Goal: Information Seeking & Learning: Learn about a topic

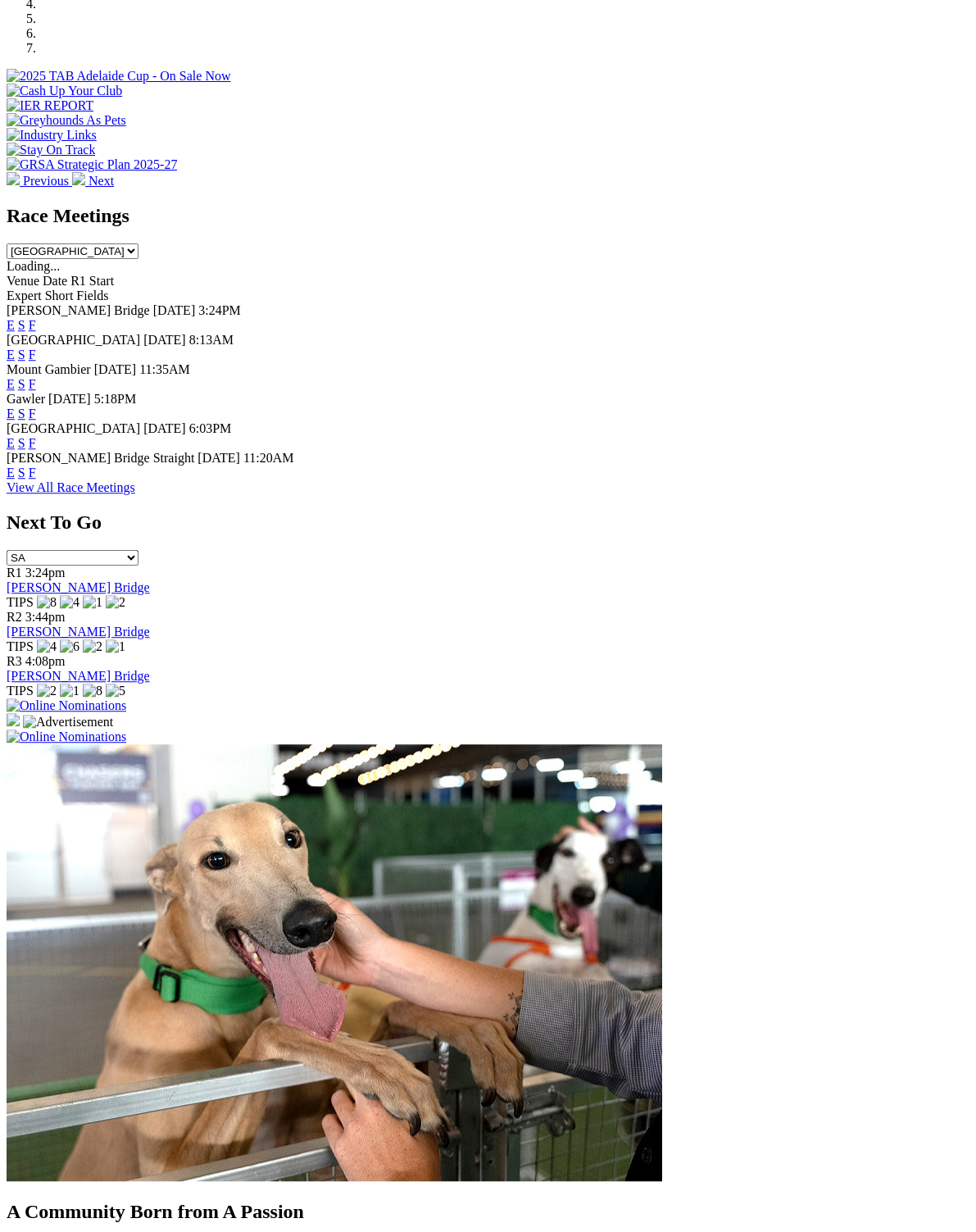
scroll to position [696, 0]
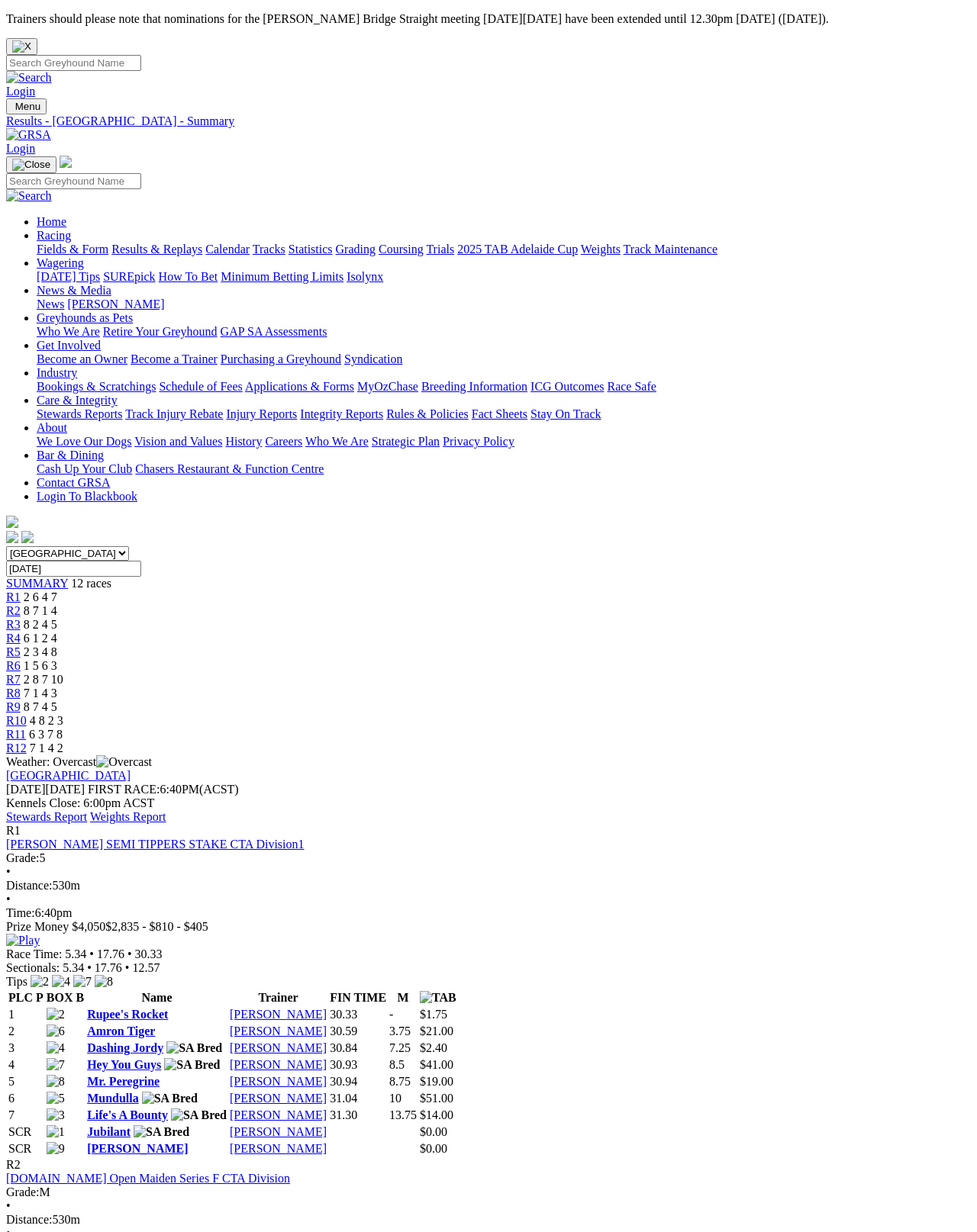
scroll to position [8, 0]
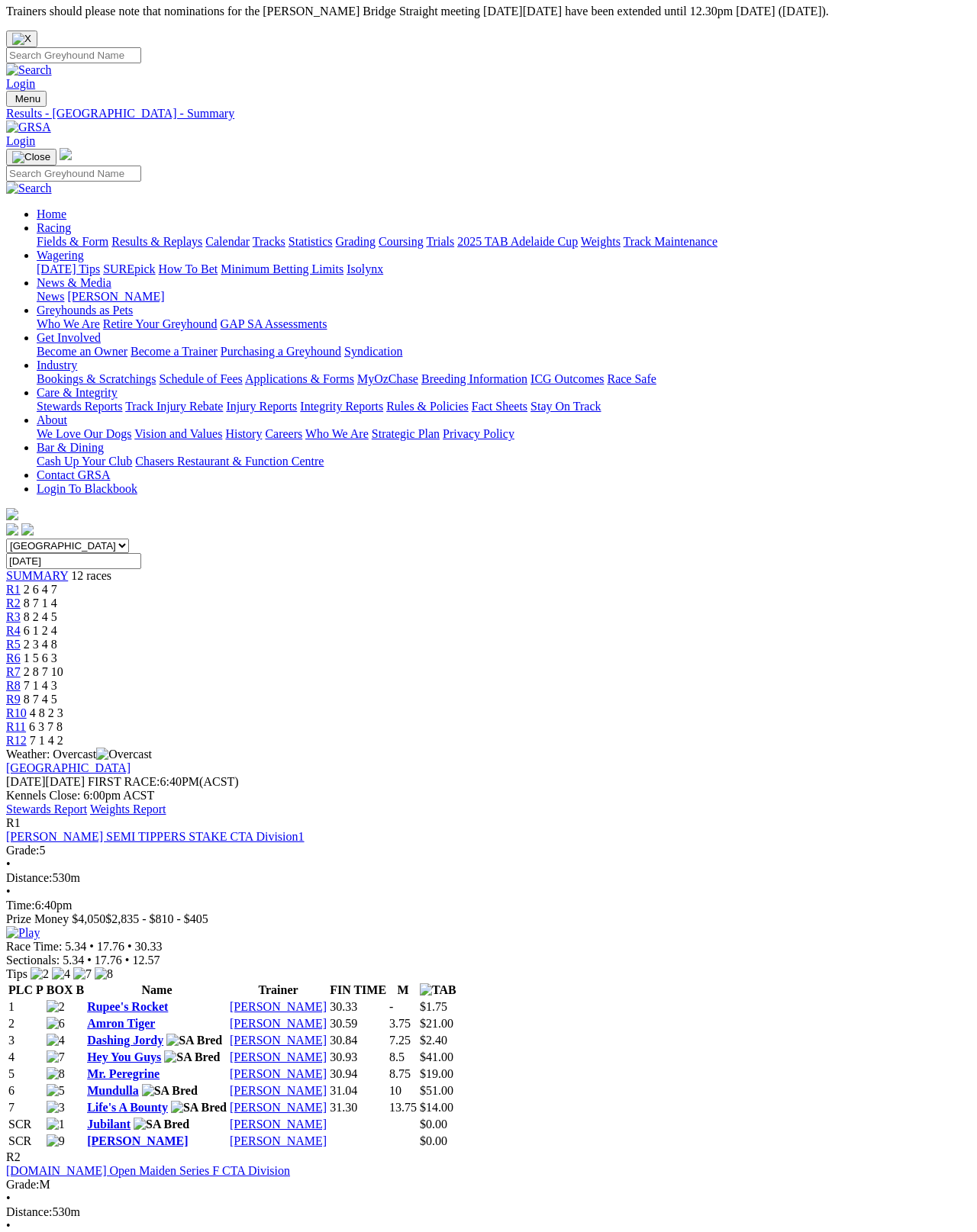
click at [87, 803] on link "Stewards Report" at bounding box center [47, 809] width 81 height 13
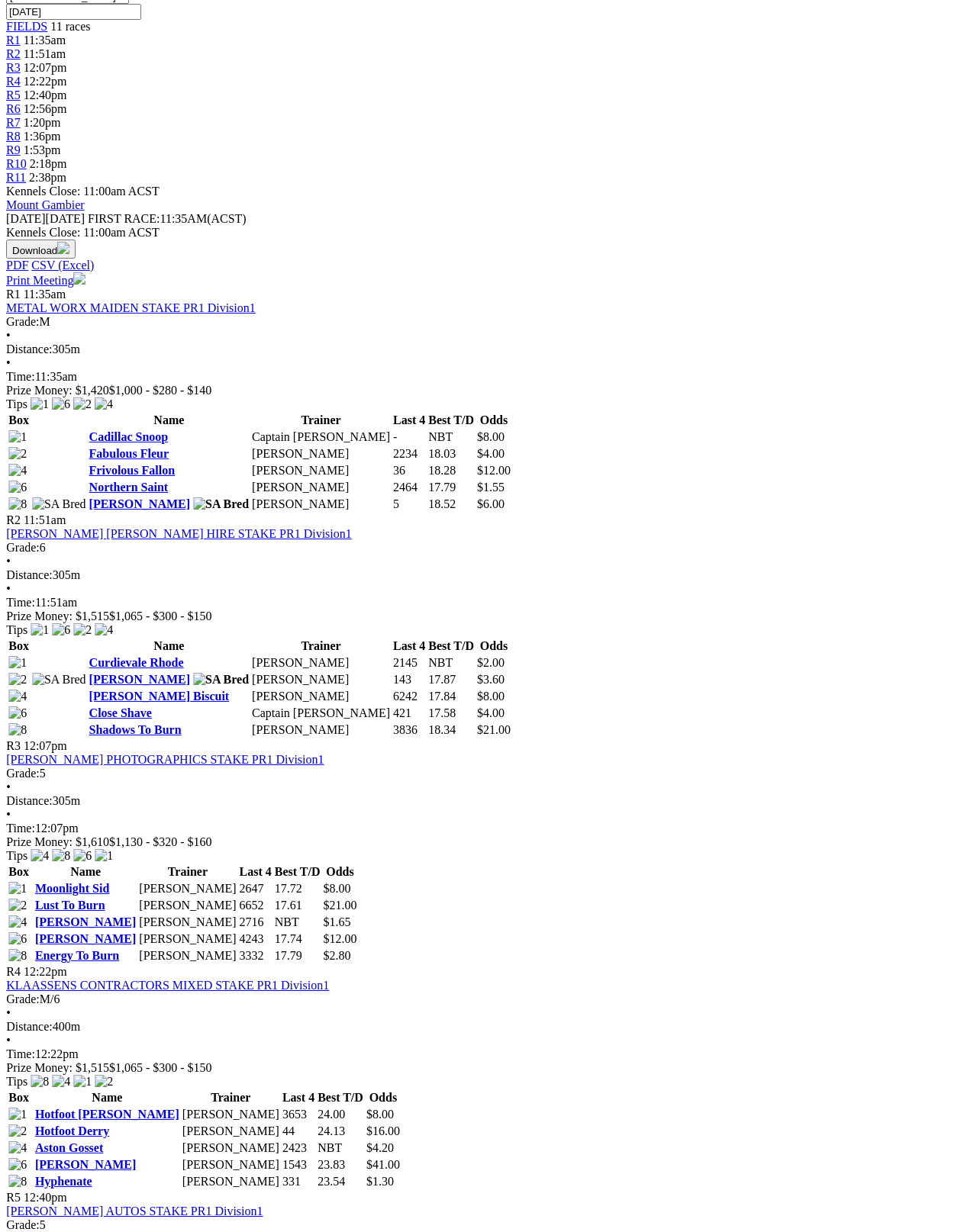
scroll to position [542, 39]
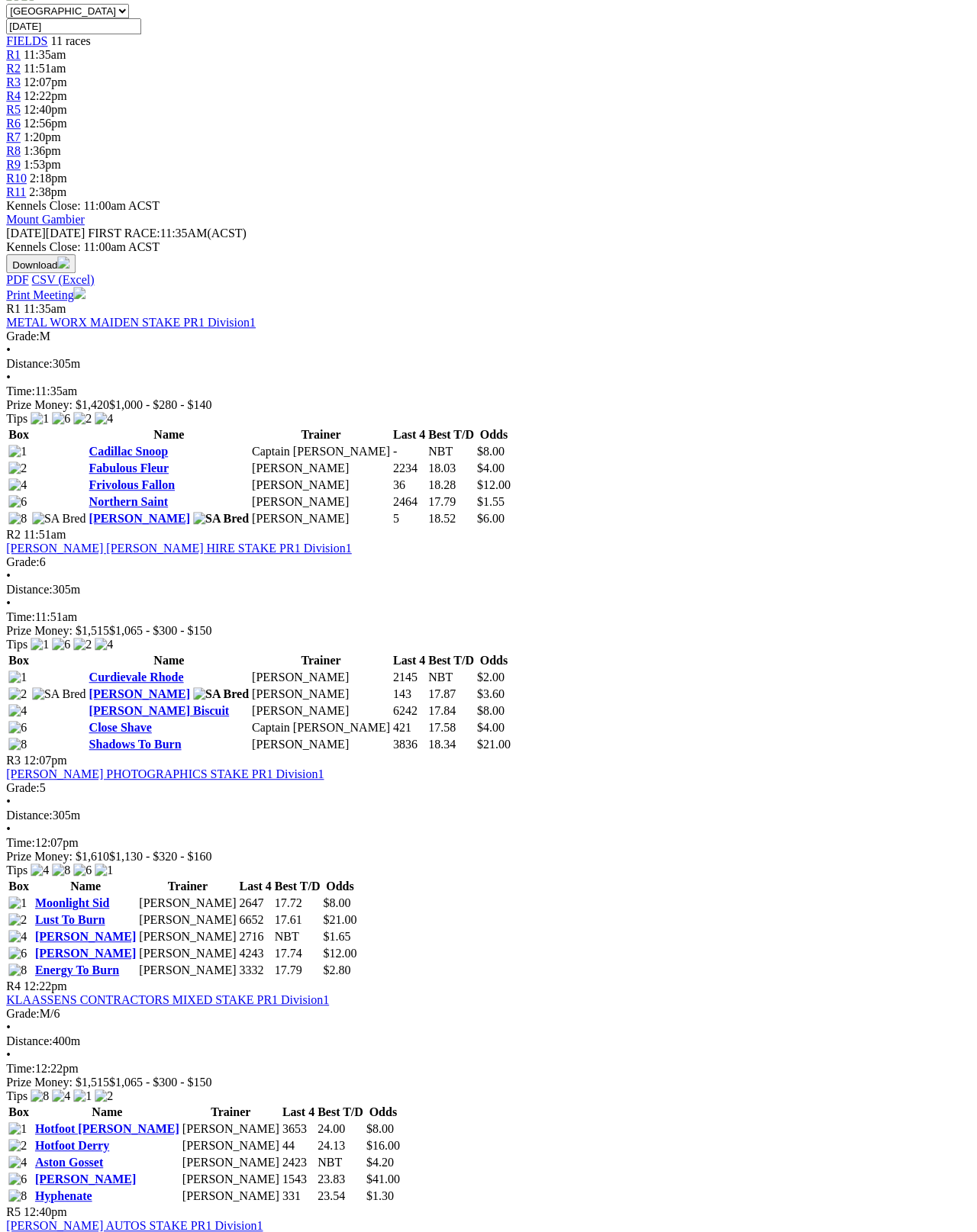
click at [92, 1098] on link "Hyphenate" at bounding box center [63, 1196] width 57 height 13
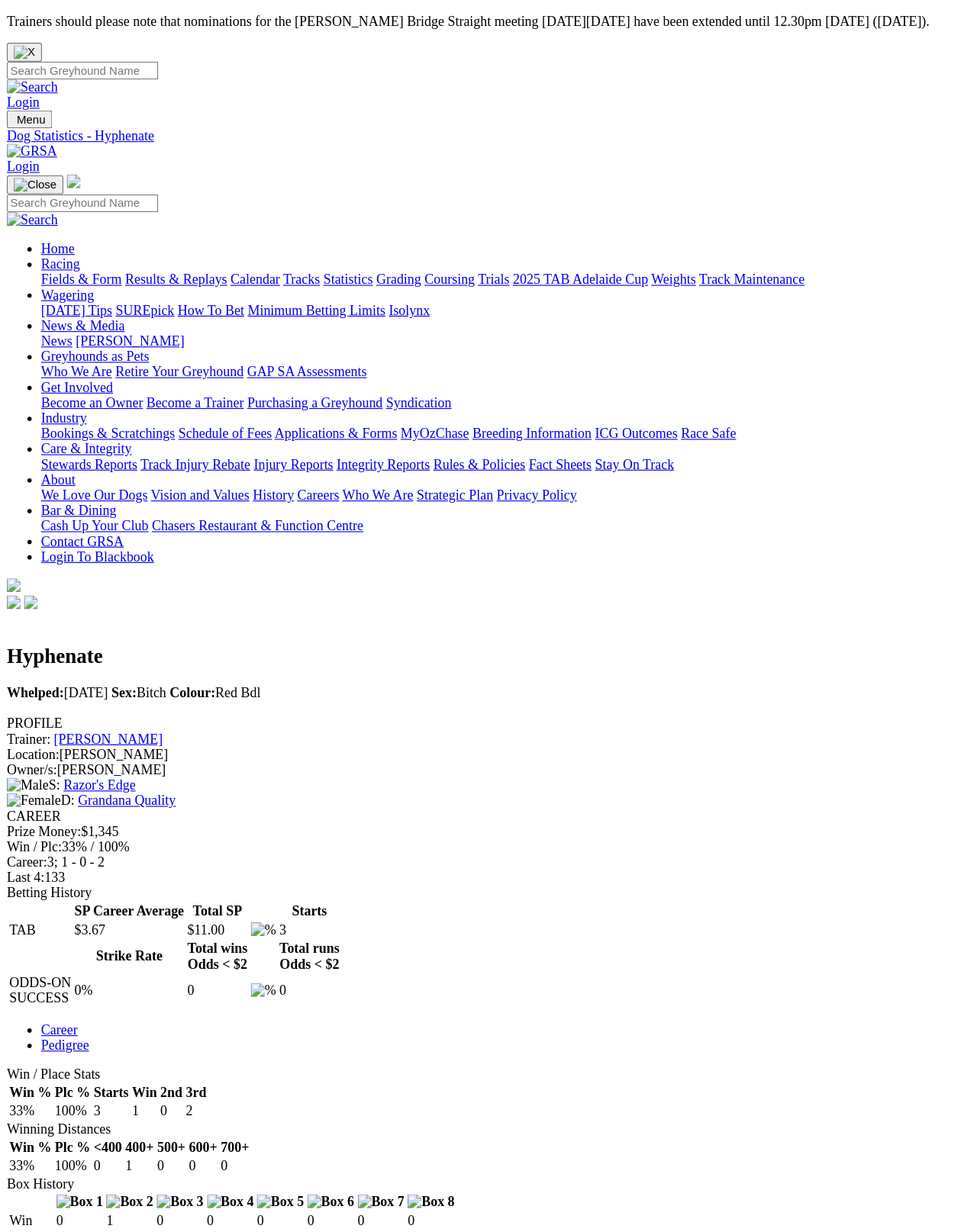
scroll to position [8, 0]
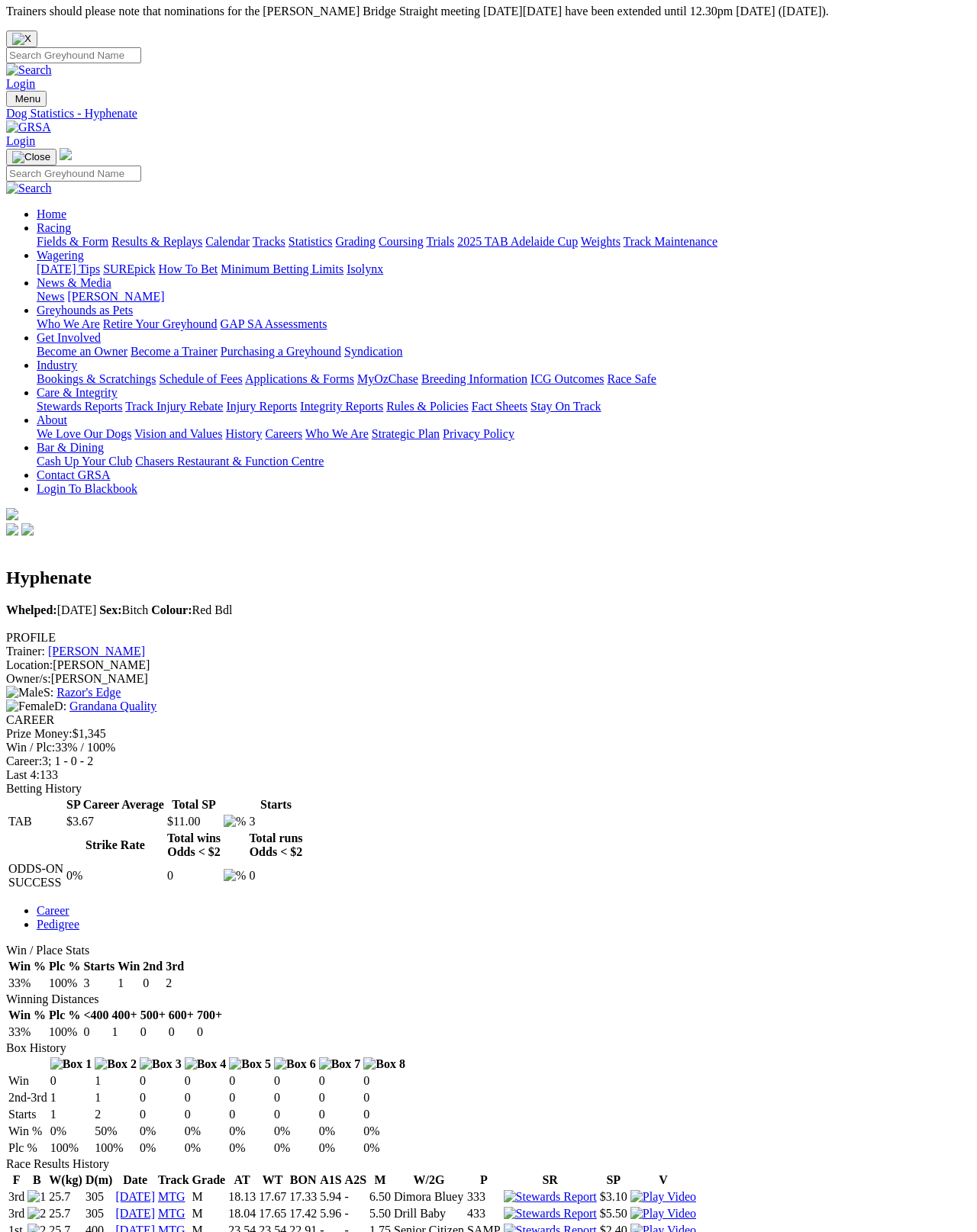
click at [145, 644] on link "Dave Green" at bounding box center [97, 651] width 97 height 13
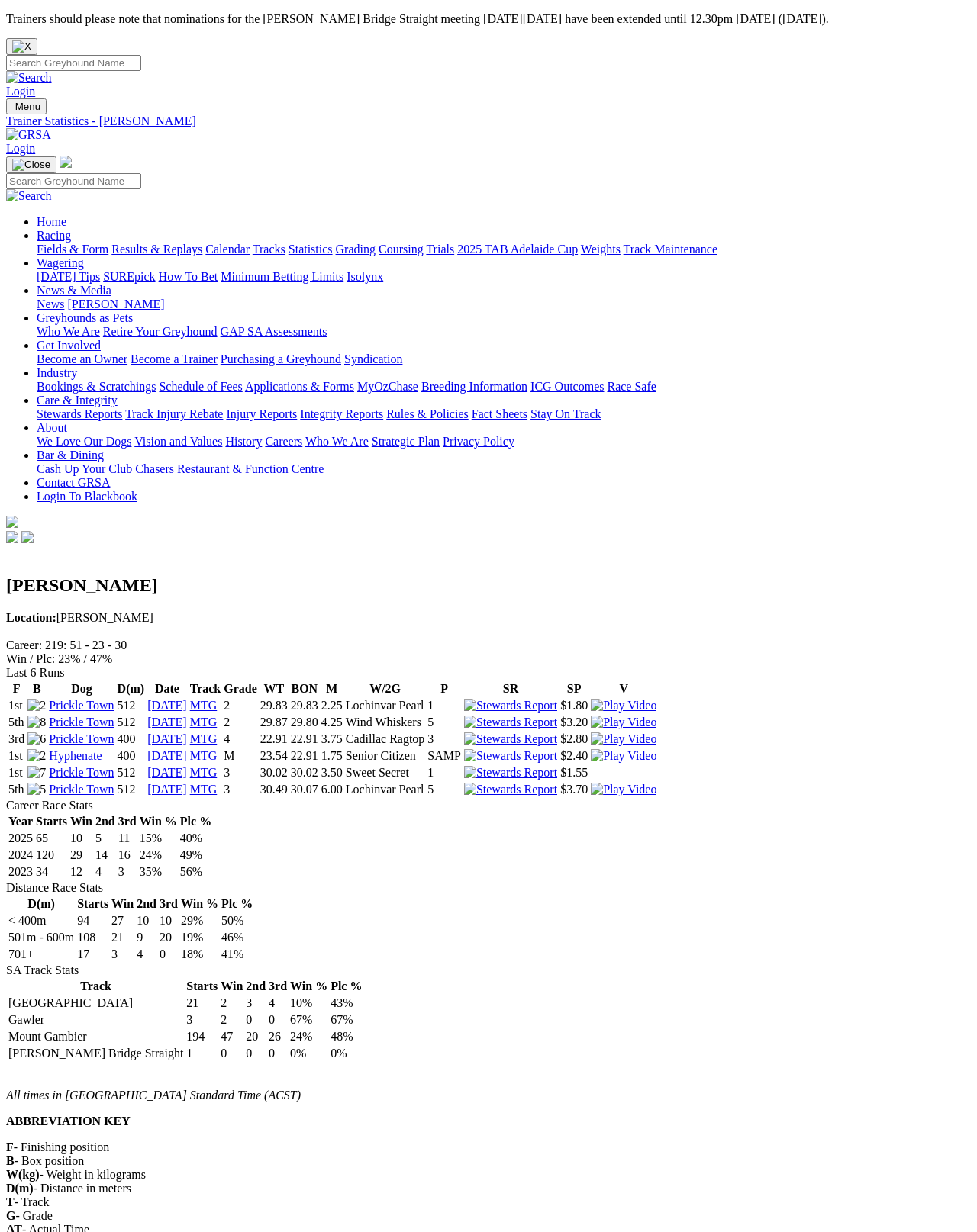
scroll to position [8, 0]
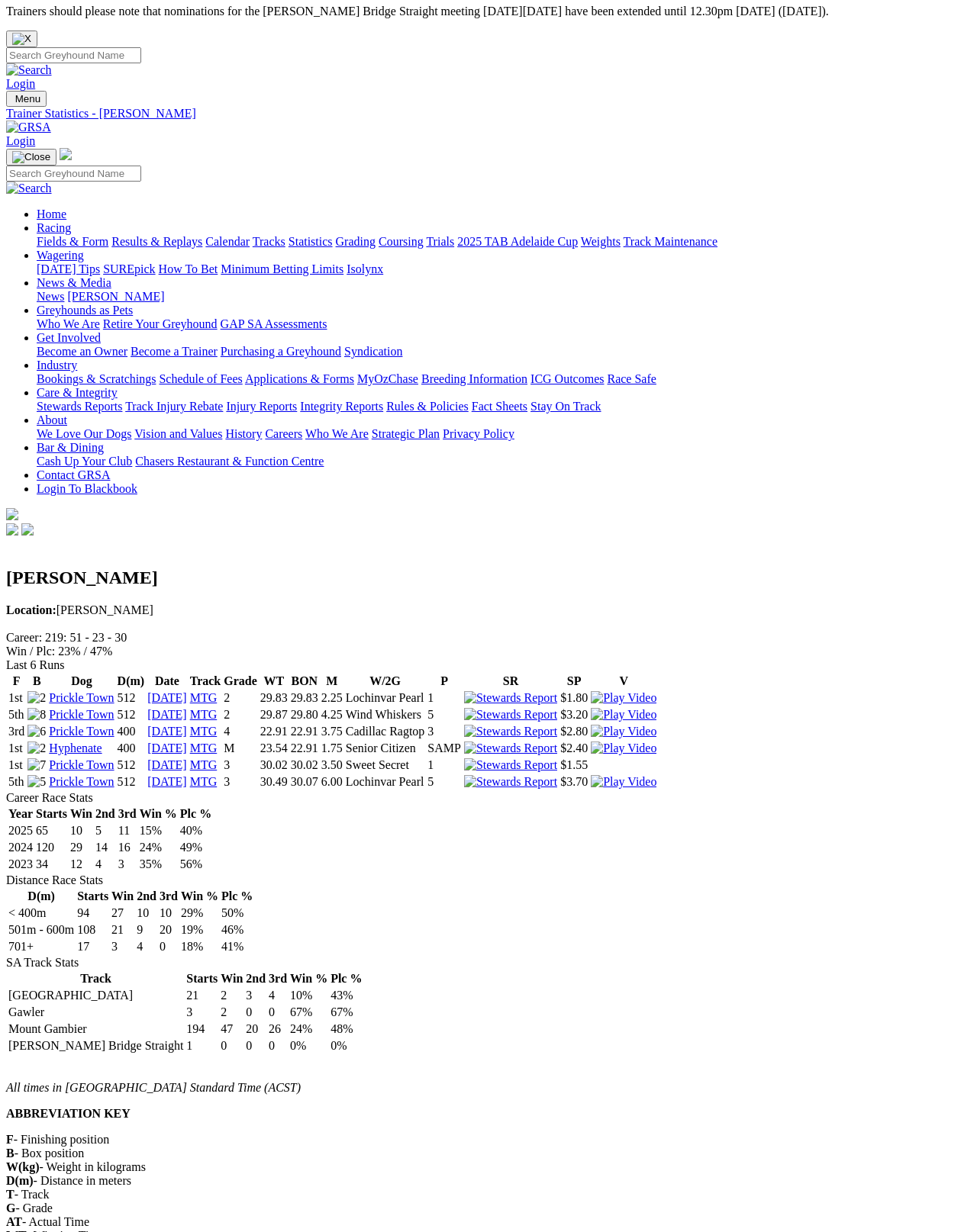
click at [46, 691] on img at bounding box center [36, 698] width 18 height 14
click at [97, 691] on link "Prickle Town" at bounding box center [81, 698] width 65 height 13
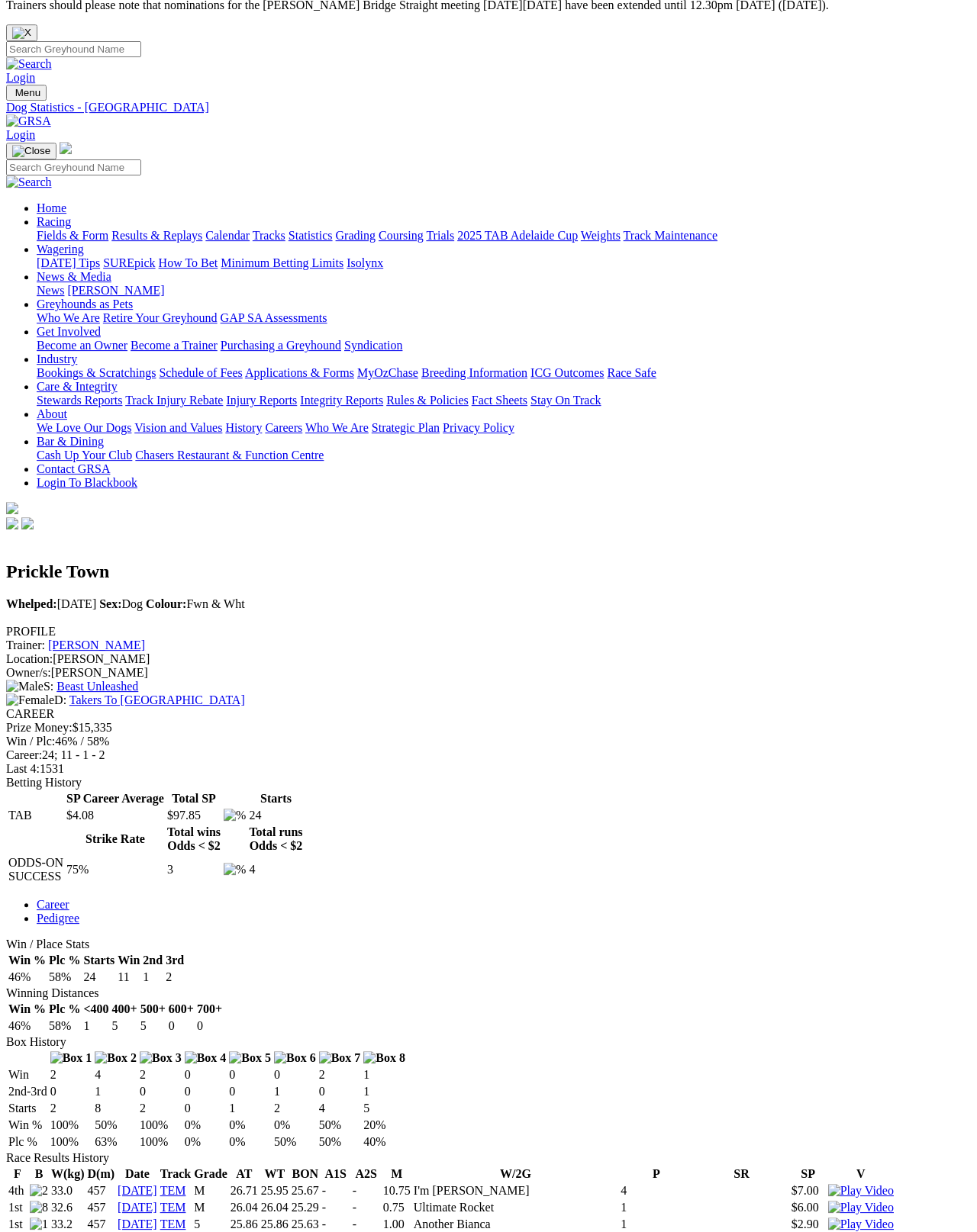
scroll to position [14, 0]
click at [37, 229] on link "Fields & Form" at bounding box center [73, 235] width 72 height 13
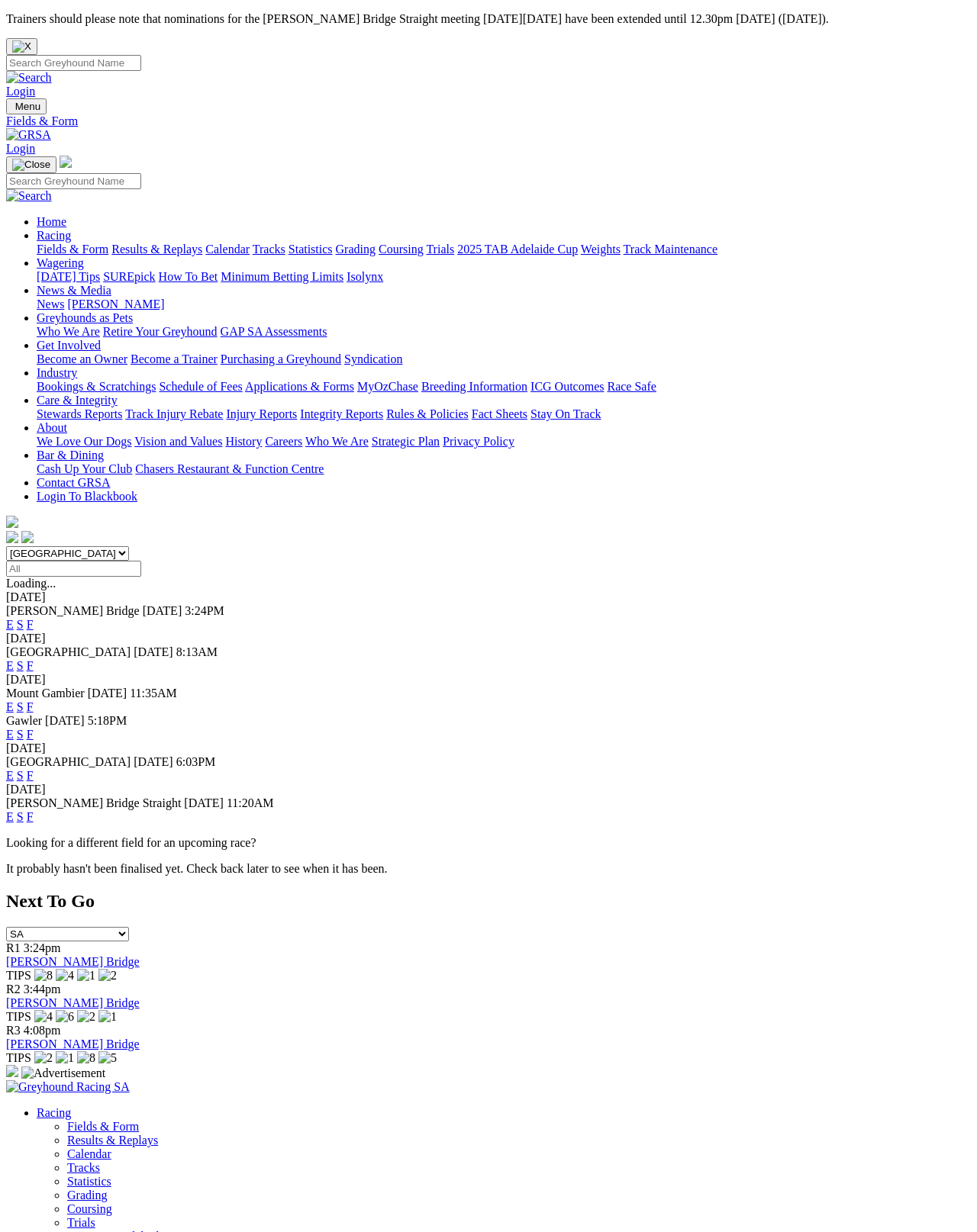
scroll to position [8, 0]
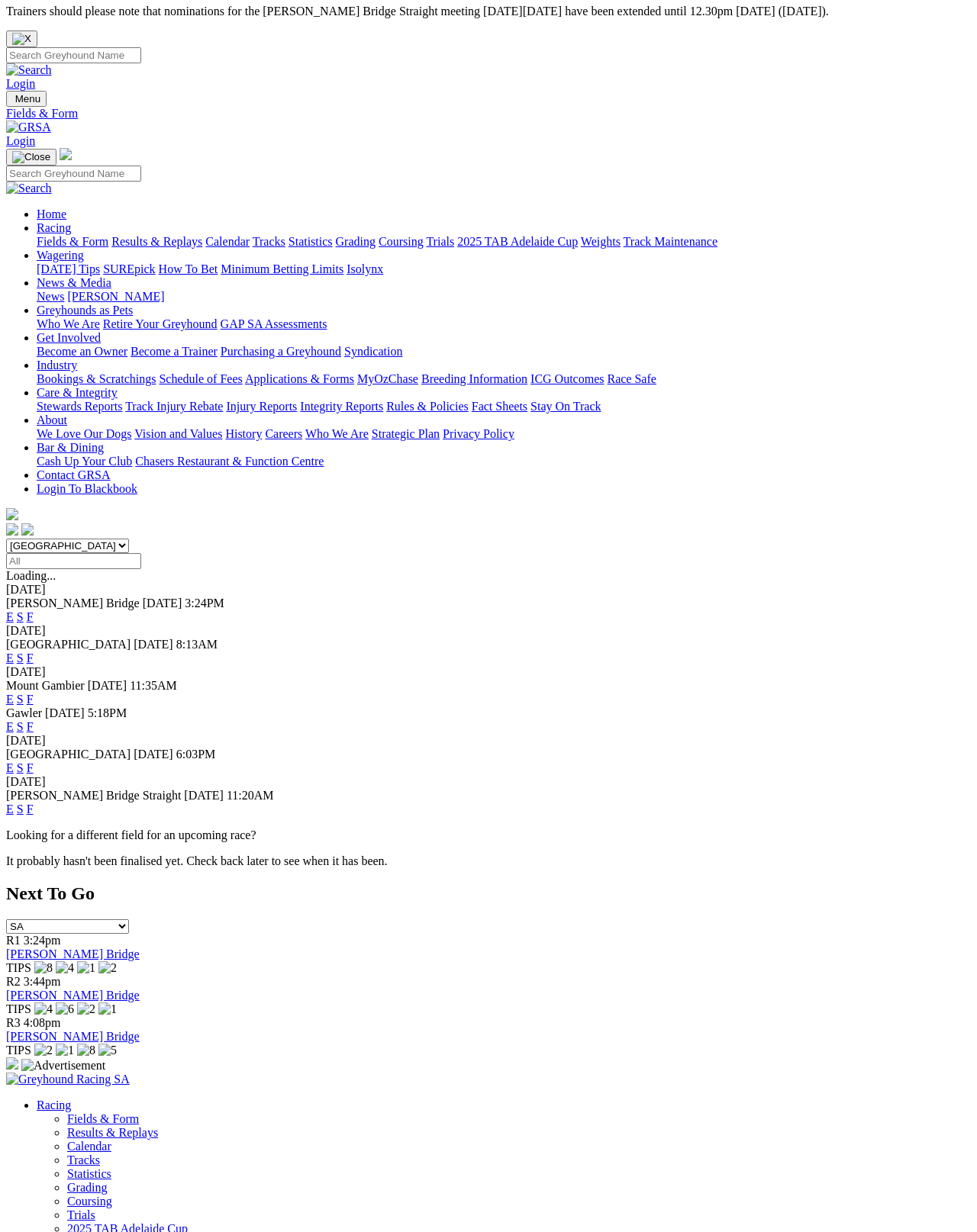
click at [34, 803] on link "F" at bounding box center [30, 809] width 7 height 13
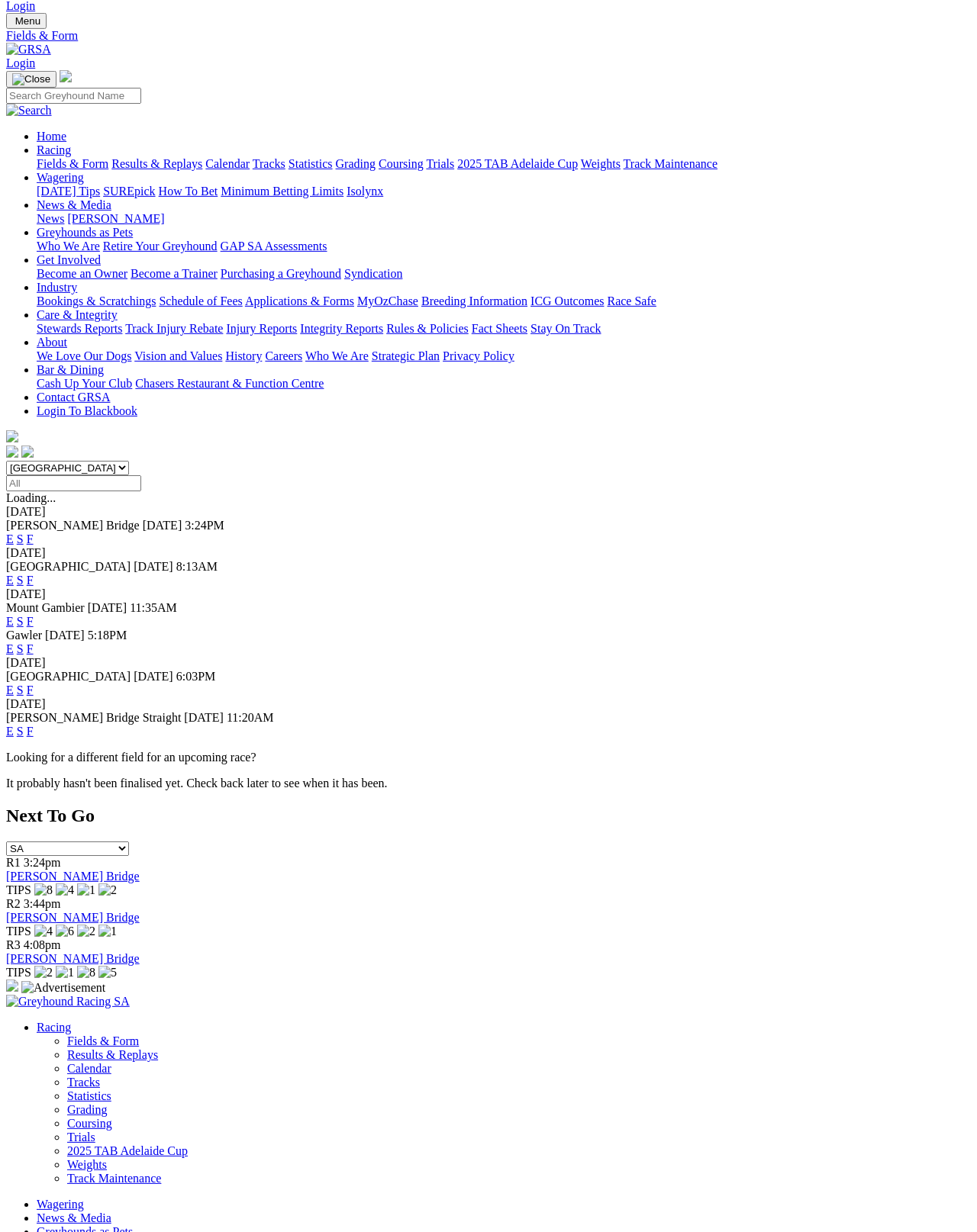
click at [98, 461] on select "[GEOGRAPHIC_DATA] [GEOGRAPHIC_DATA] [GEOGRAPHIC_DATA] [GEOGRAPHIC_DATA] [GEOGRA…" at bounding box center [67, 468] width 123 height 15
select select "[GEOGRAPHIC_DATA]"
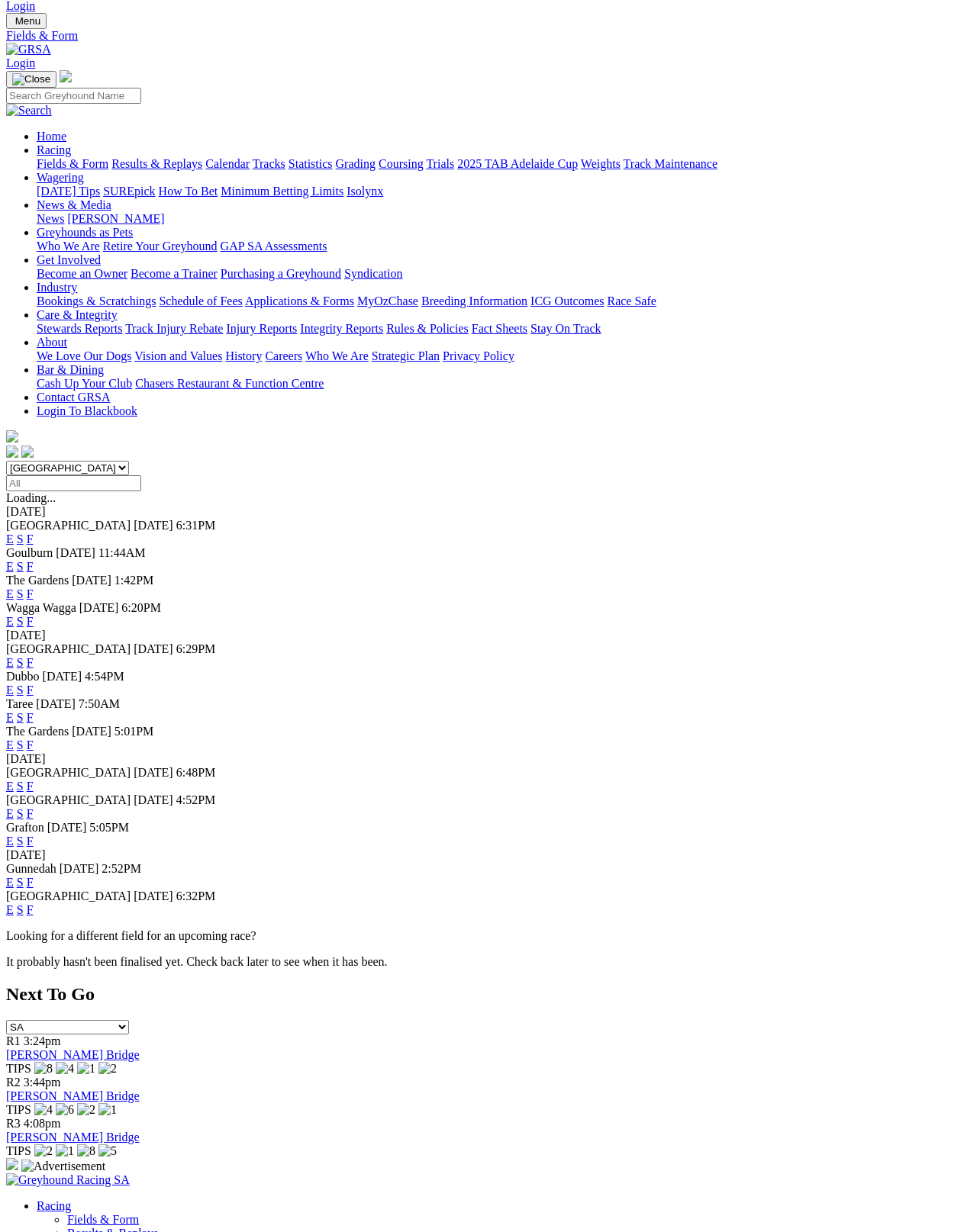
click at [34, 779] on link "F" at bounding box center [30, 786] width 7 height 13
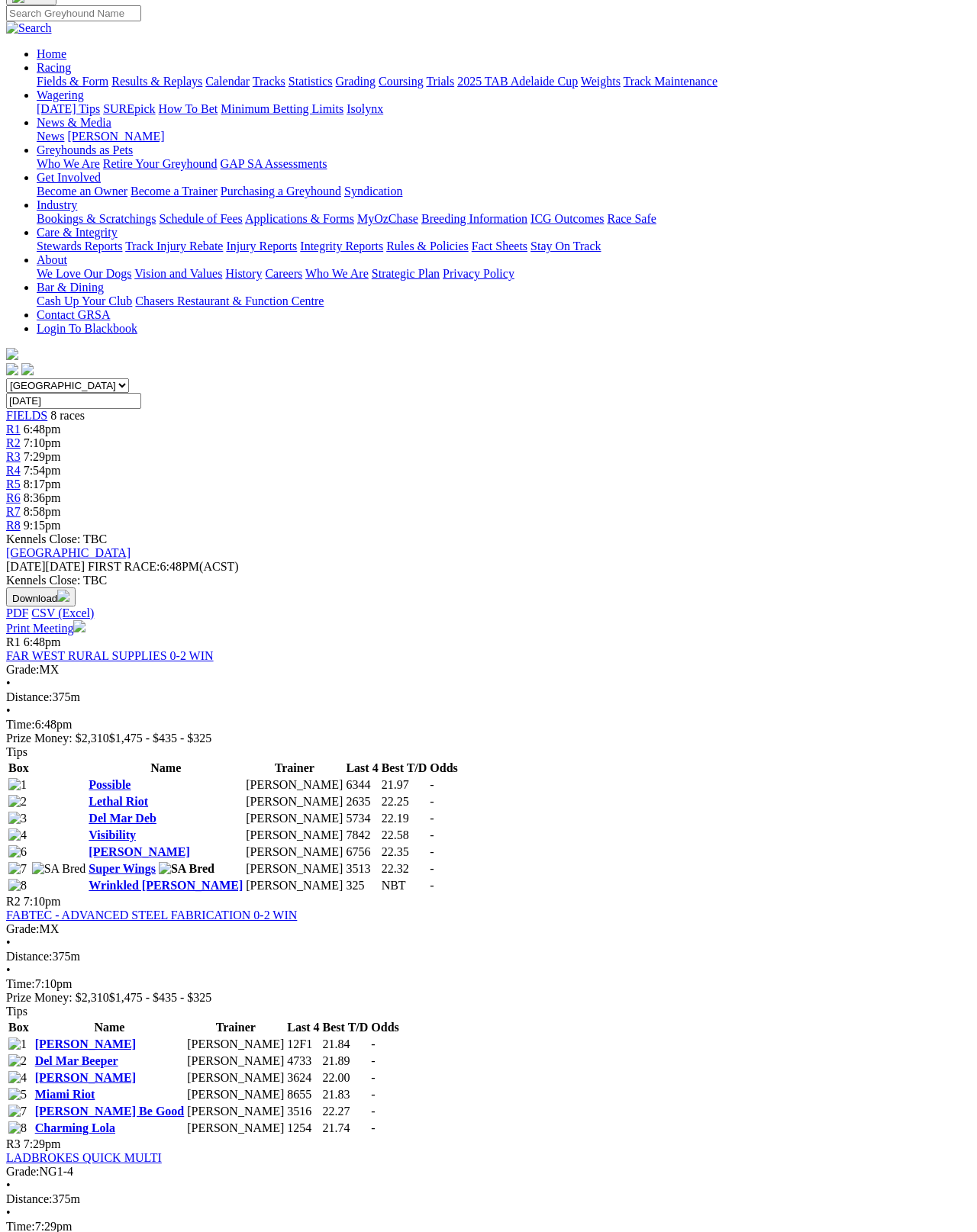
scroll to position [164, 0]
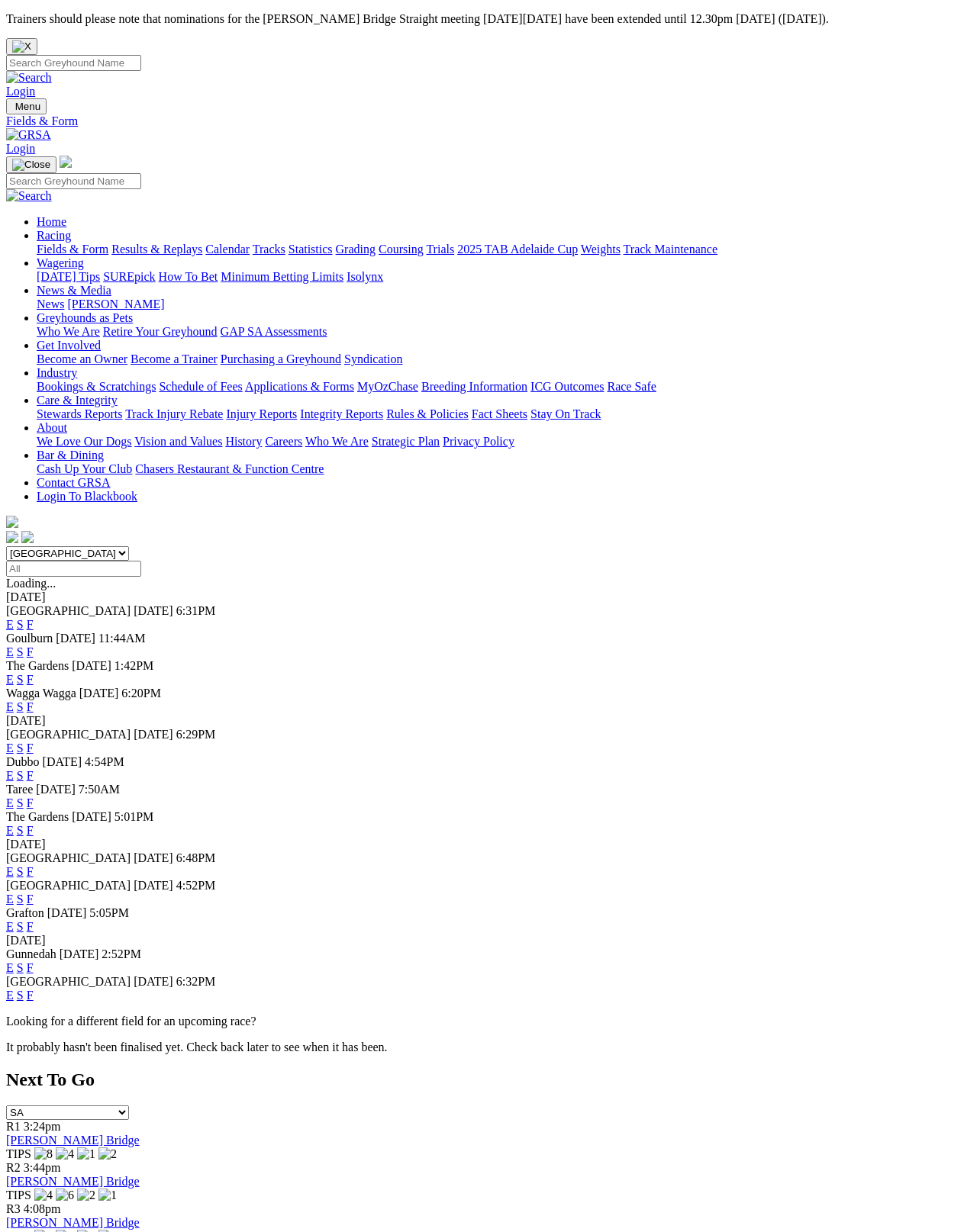
scroll to position [162, 0]
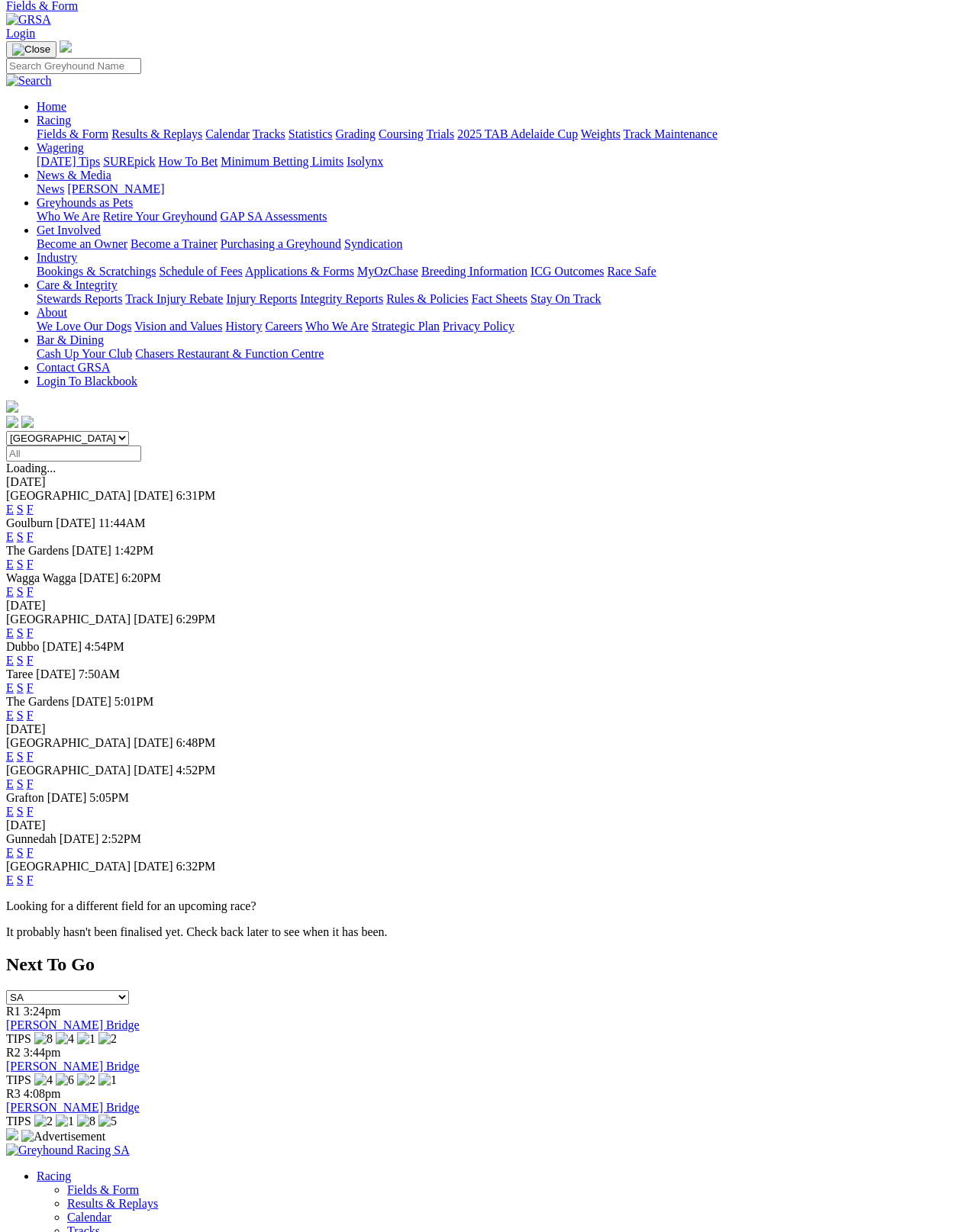
click at [97, 431] on select "[GEOGRAPHIC_DATA] [GEOGRAPHIC_DATA] [GEOGRAPHIC_DATA] [GEOGRAPHIC_DATA] [GEOGRA…" at bounding box center [67, 438] width 123 height 15
select select "SA"
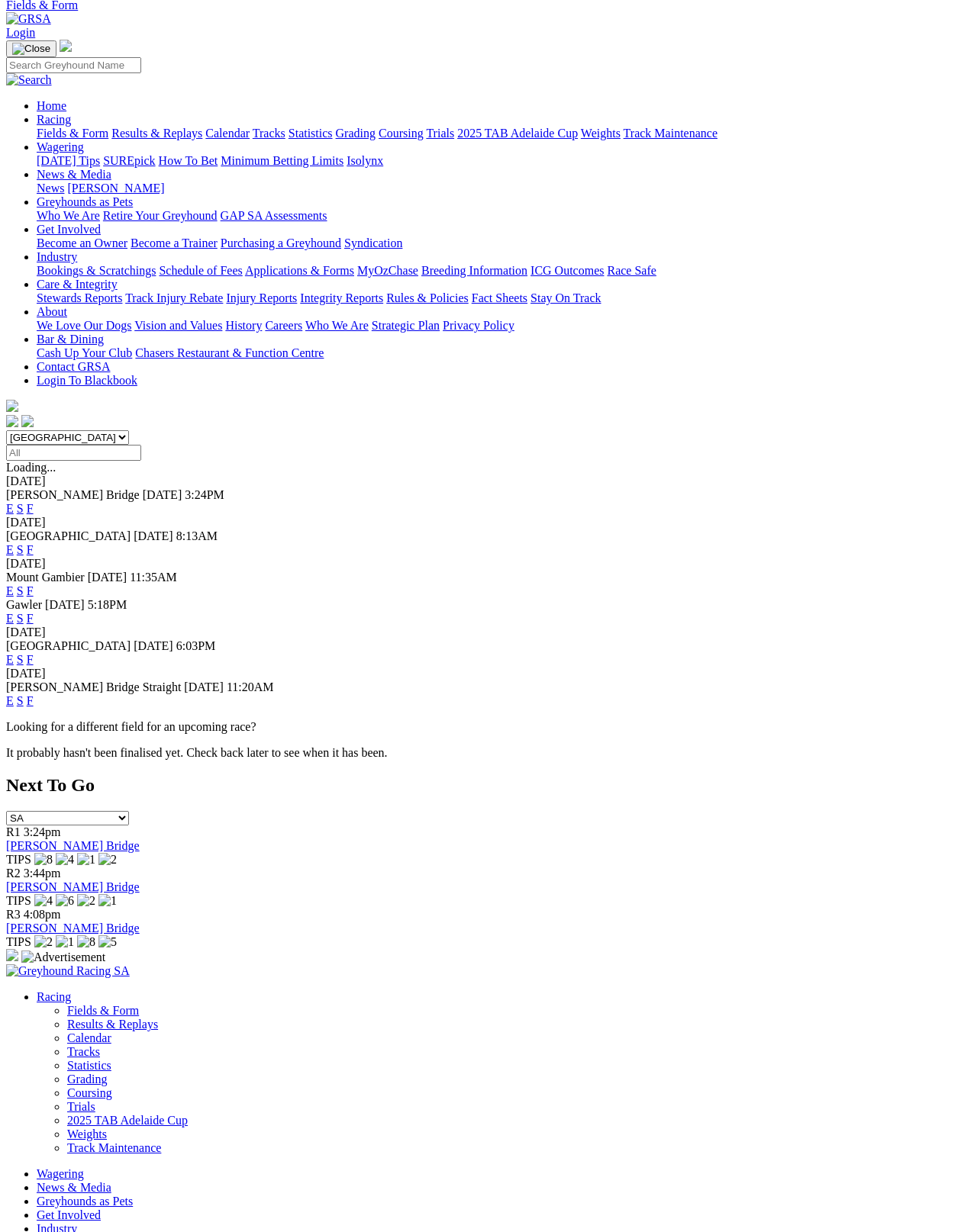
click at [34, 612] on link "F" at bounding box center [30, 618] width 7 height 13
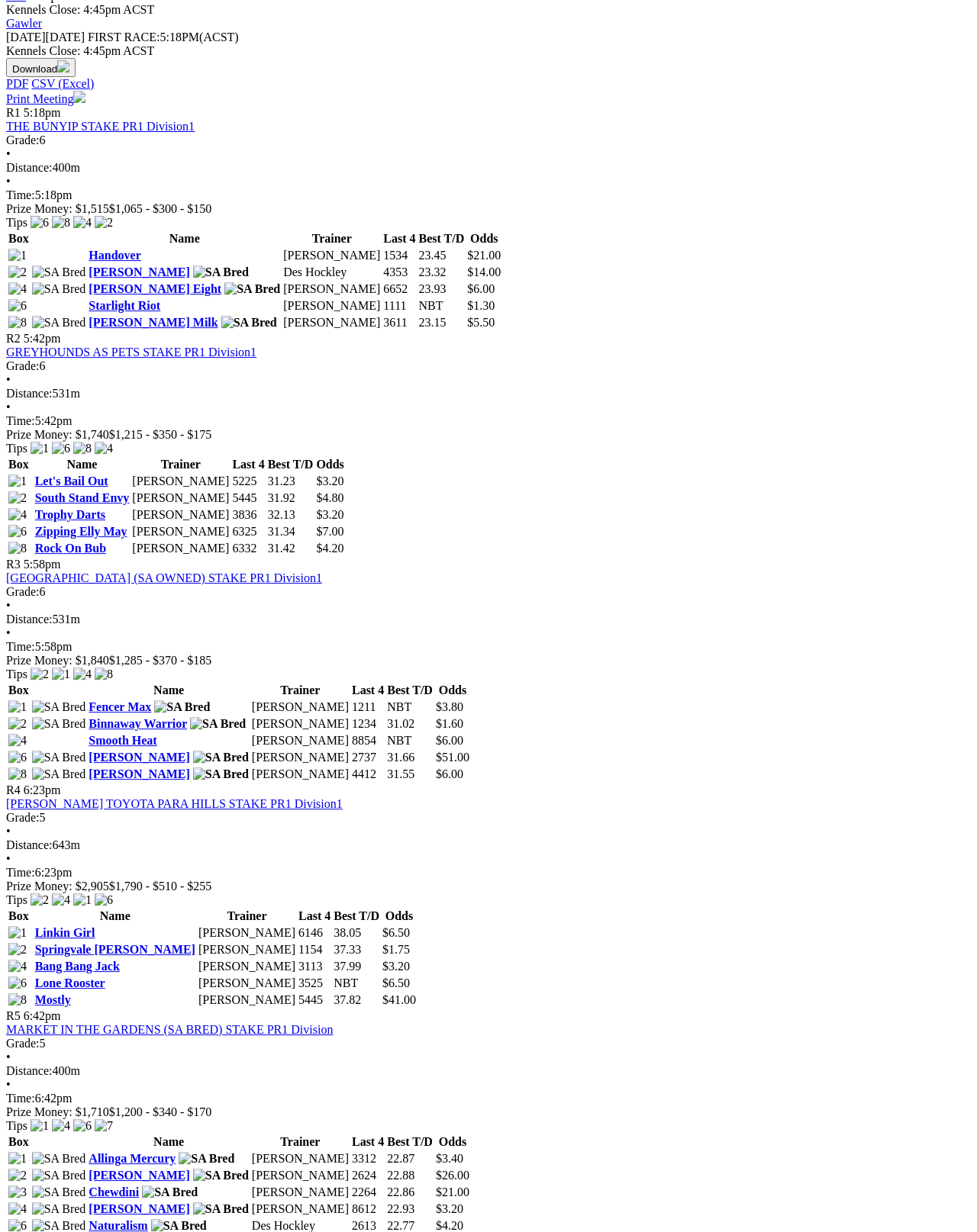
scroll to position [727, 0]
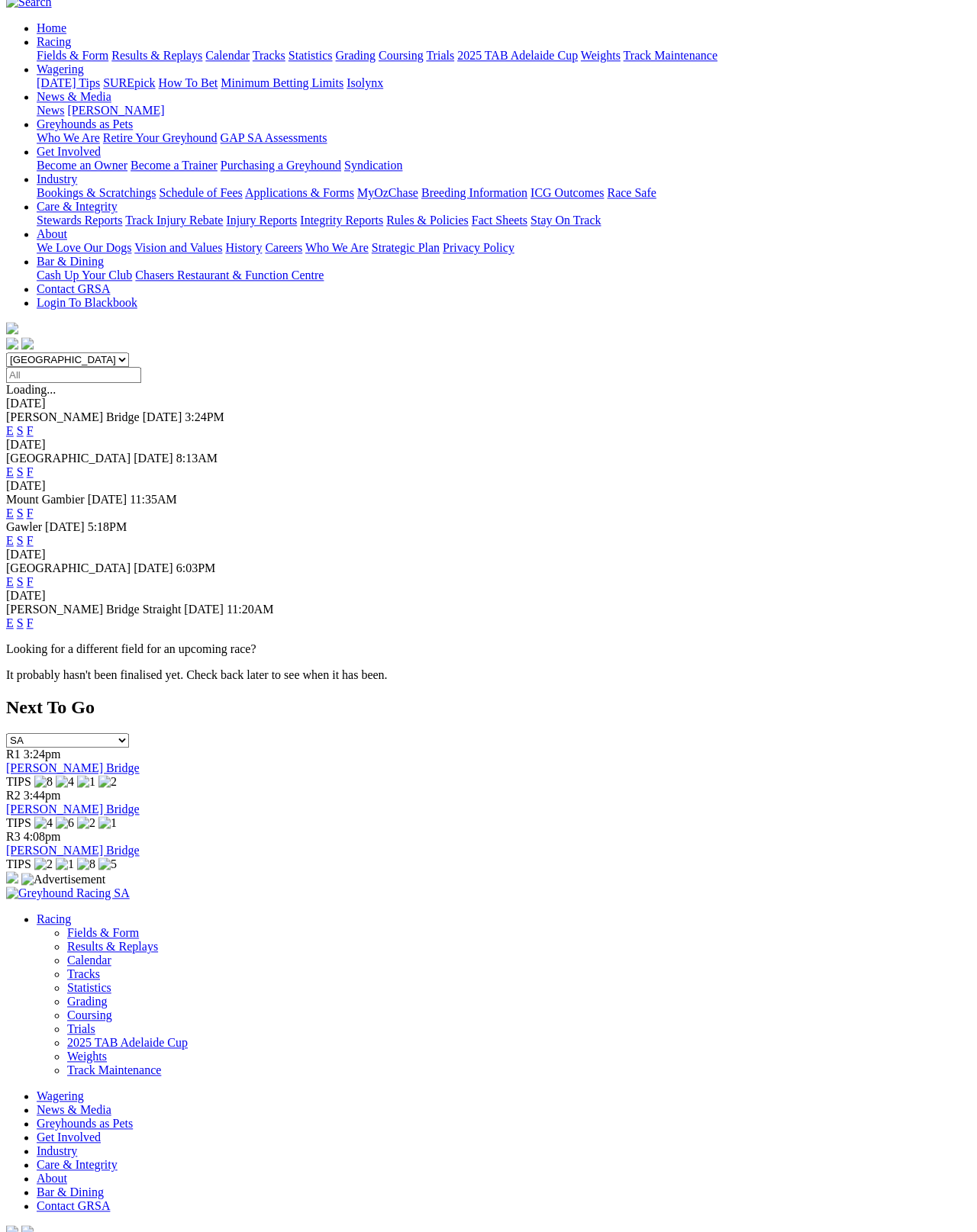
scroll to position [193, 0]
click at [34, 575] on link "F" at bounding box center [30, 581] width 7 height 13
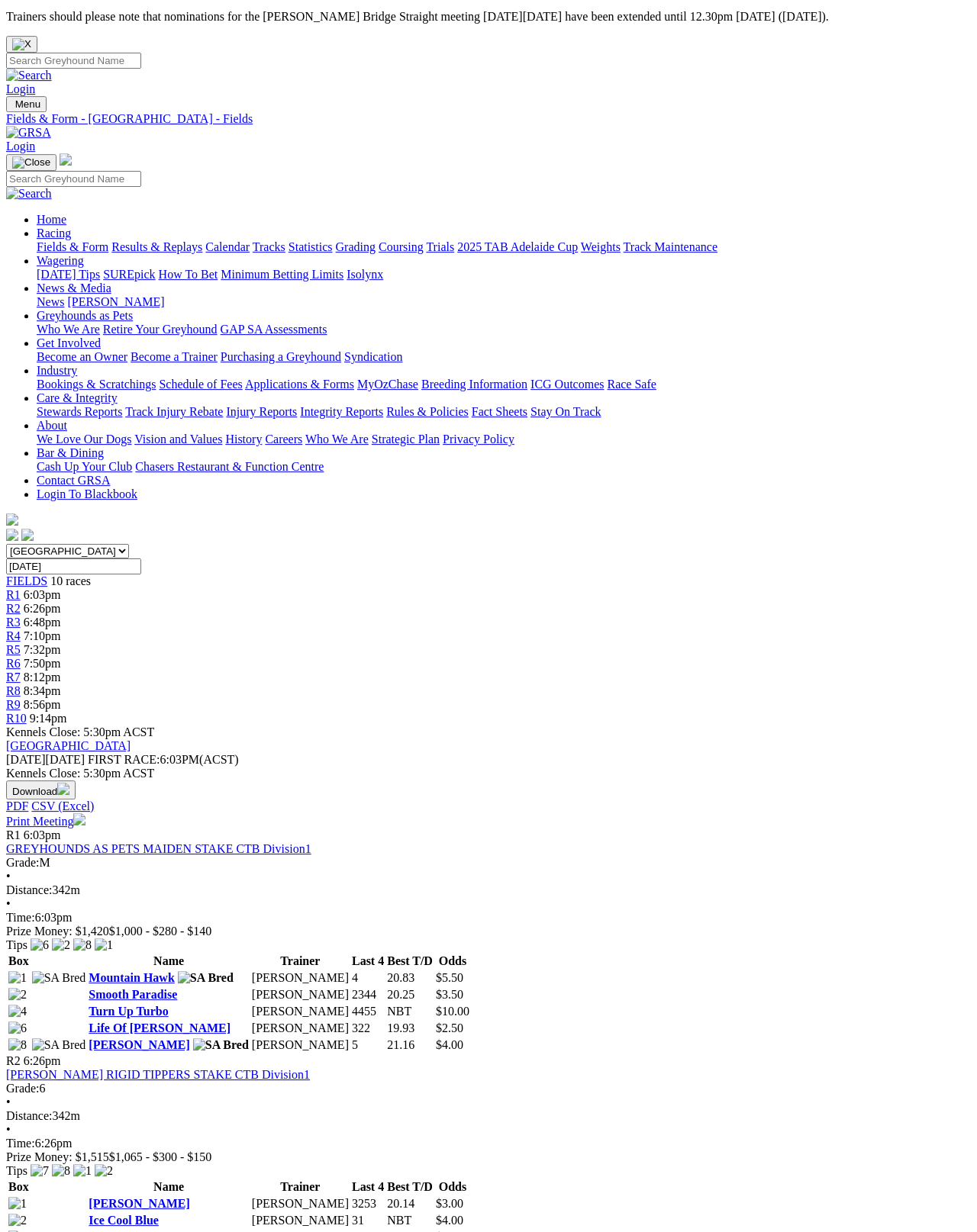
scroll to position [1, 0]
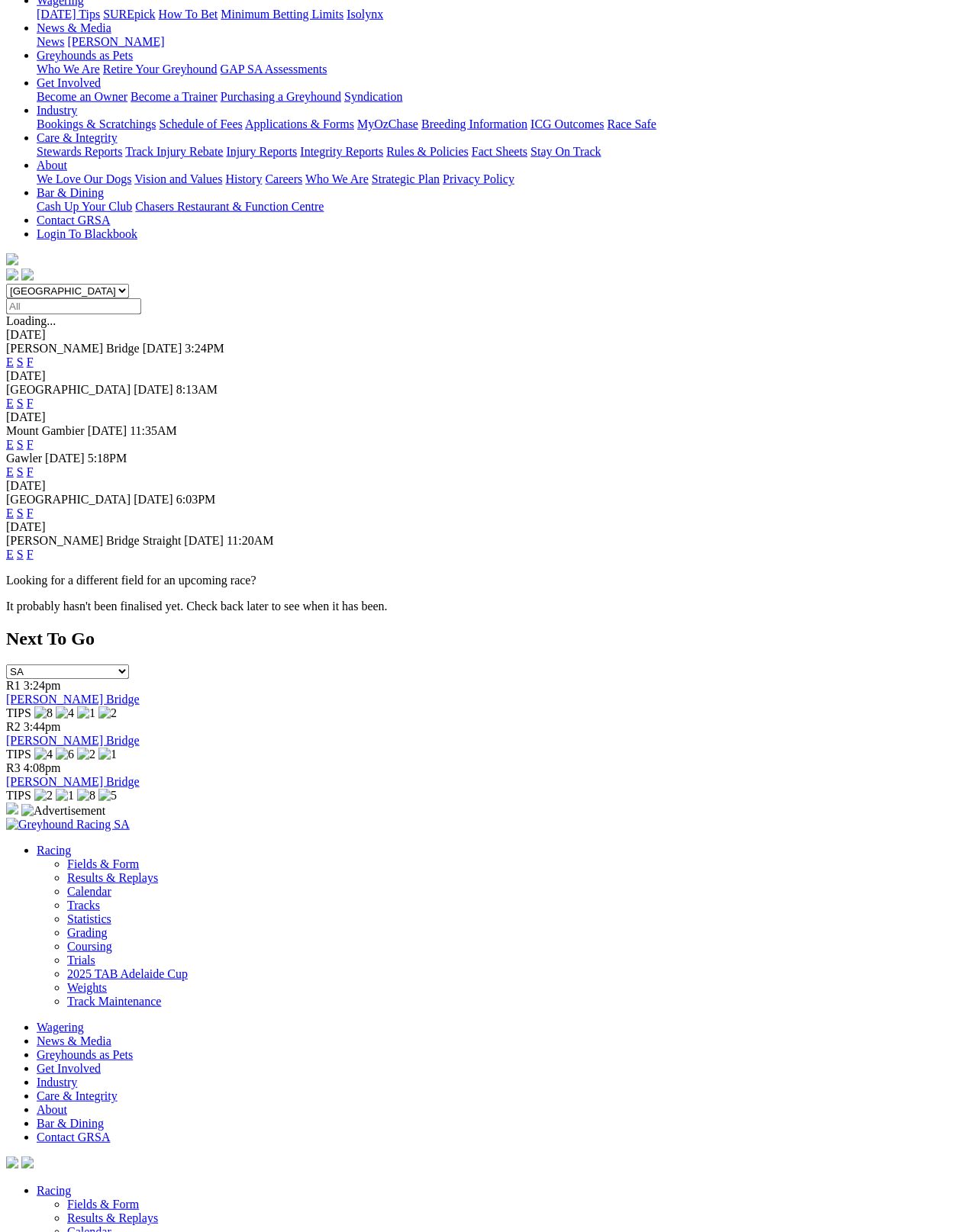
scroll to position [262, 0]
click at [34, 548] on link "F" at bounding box center [30, 554] width 7 height 13
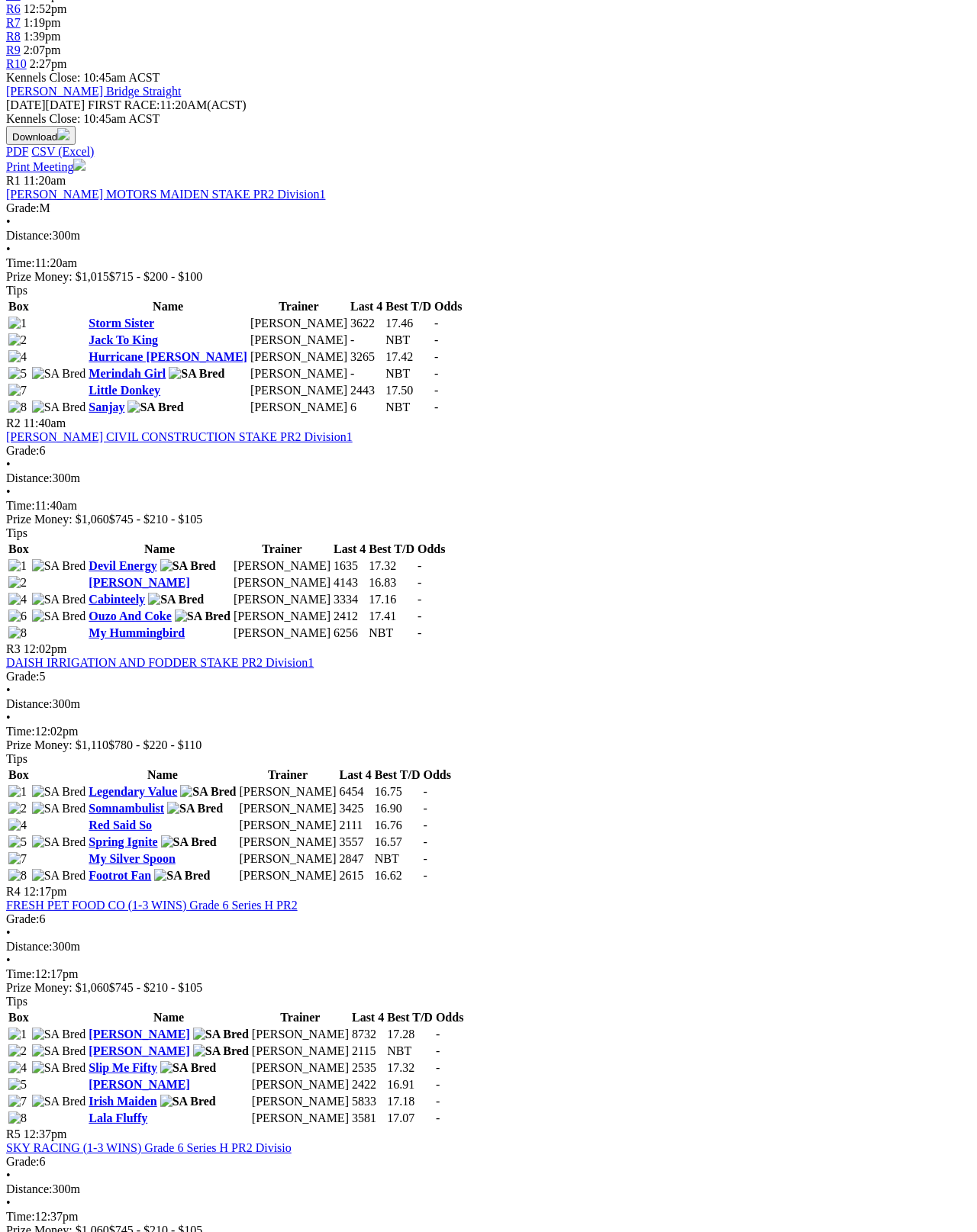
scroll to position [657, 0]
